Goal: Check status: Check status

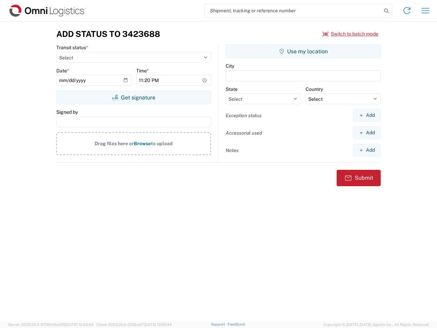
click at [293, 11] on input "search" at bounding box center [293, 10] width 177 height 13
click at [387, 11] on icon at bounding box center [387, 11] width 10 height 10
click at [407, 11] on icon at bounding box center [407, 10] width 11 height 11
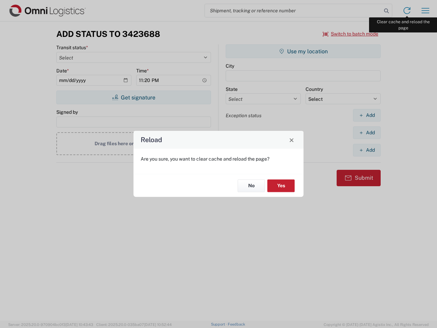
click at [426, 11] on div "Reload Are you sure, you want to clear cache and reload the page? No Yes" at bounding box center [218, 164] width 437 height 328
click at [351, 34] on div "Reload Are you sure, you want to clear cache and reload the page? No Yes" at bounding box center [218, 164] width 437 height 328
click at [134, 97] on div "Reload Are you sure, you want to clear cache and reload the page? No Yes" at bounding box center [218, 164] width 437 height 328
click at [303, 51] on div "Reload Are you sure, you want to clear cache and reload the page? No Yes" at bounding box center [218, 164] width 437 height 328
click at [367, 115] on div "Reload Are you sure, you want to clear cache and reload the page? No Yes" at bounding box center [218, 164] width 437 height 328
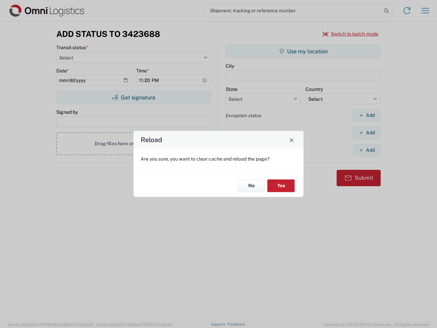
click at [367, 133] on div "Reload Are you sure, you want to clear cache and reload the page? No Yes" at bounding box center [218, 164] width 437 height 328
click at [367, 150] on div "Reload Are you sure, you want to clear cache and reload the page? No Yes" at bounding box center [218, 164] width 437 height 328
